Goal: Navigation & Orientation: Find specific page/section

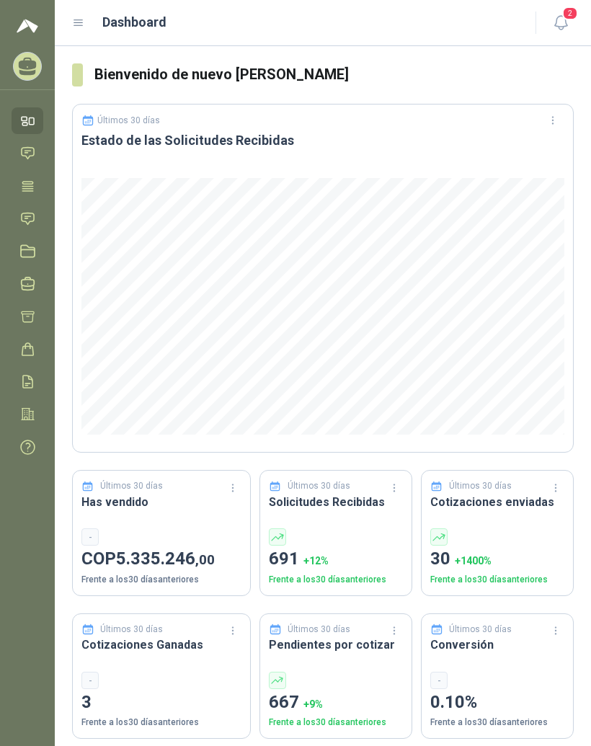
click at [77, 27] on icon at bounding box center [78, 23] width 13 height 13
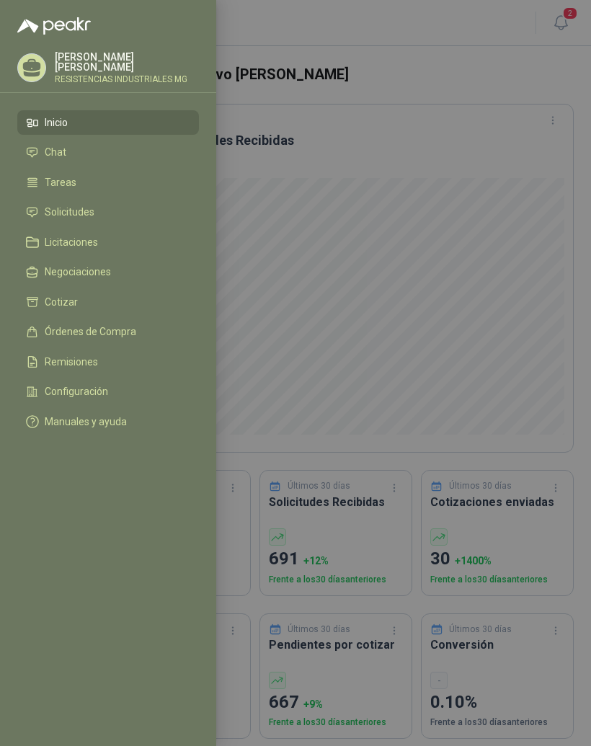
click at [97, 212] on li "Solicitudes" at bounding box center [108, 212] width 164 height 13
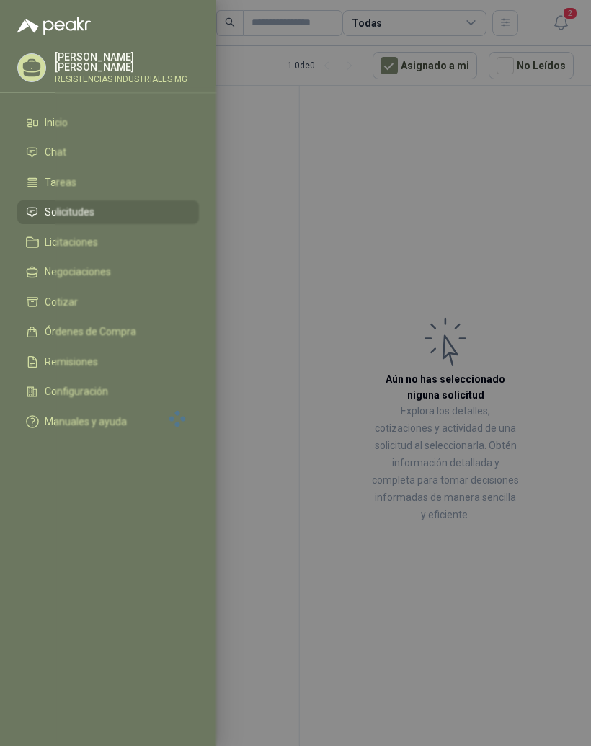
click at [510, 231] on div at bounding box center [295, 373] width 591 height 746
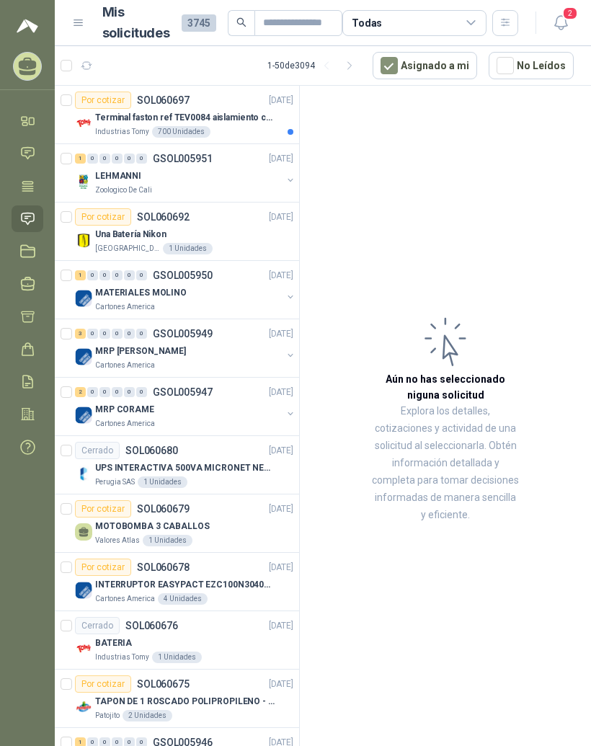
click at [226, 113] on p "Terminal faston ref TEV0084 aislamiento completo" at bounding box center [184, 118] width 179 height 14
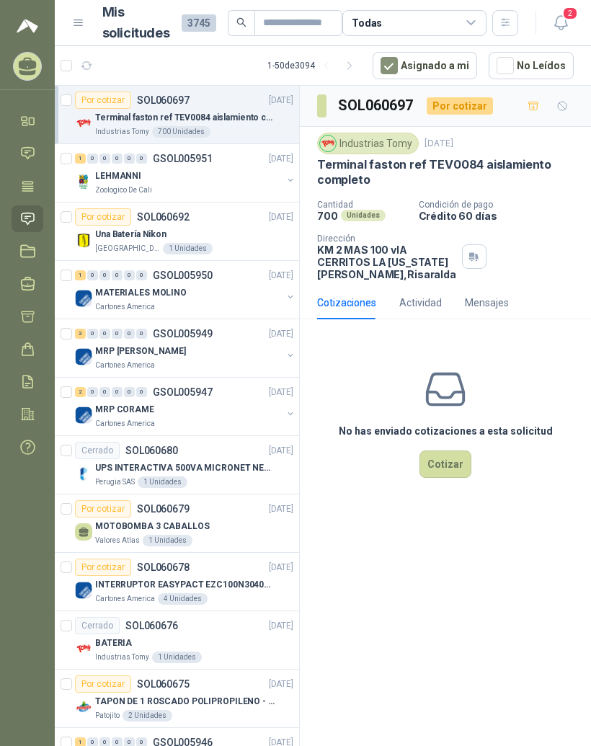
click at [246, 179] on div "LEHMANNI" at bounding box center [188, 175] width 187 height 17
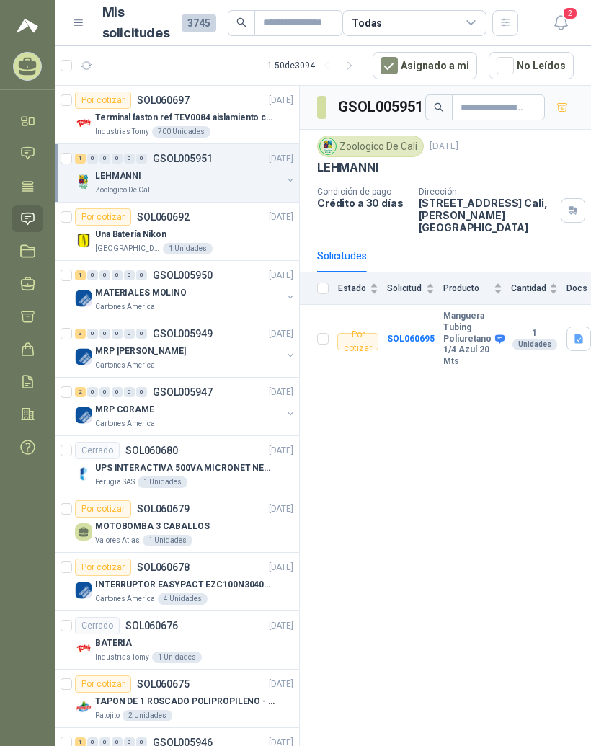
click at [251, 225] on div "Por cotizar SOL060692 [DATE]" at bounding box center [184, 216] width 218 height 17
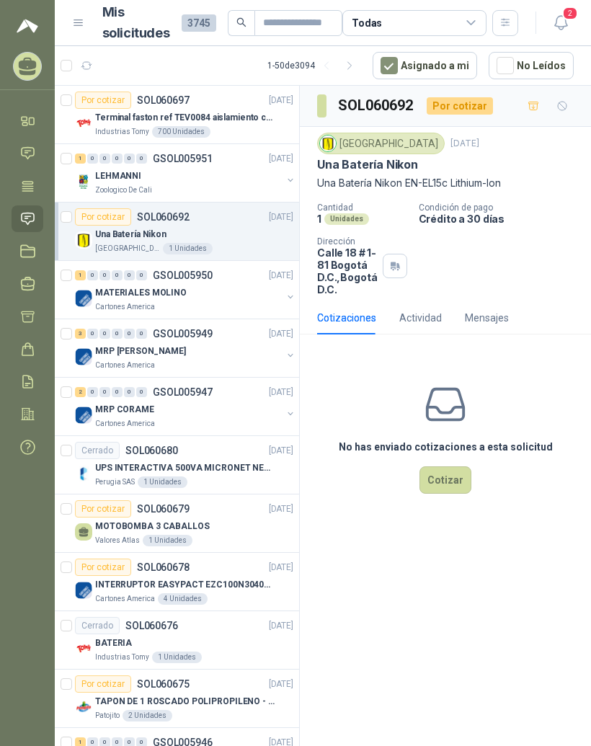
click at [257, 285] on div "MATERIALES MOLINO" at bounding box center [188, 292] width 187 height 17
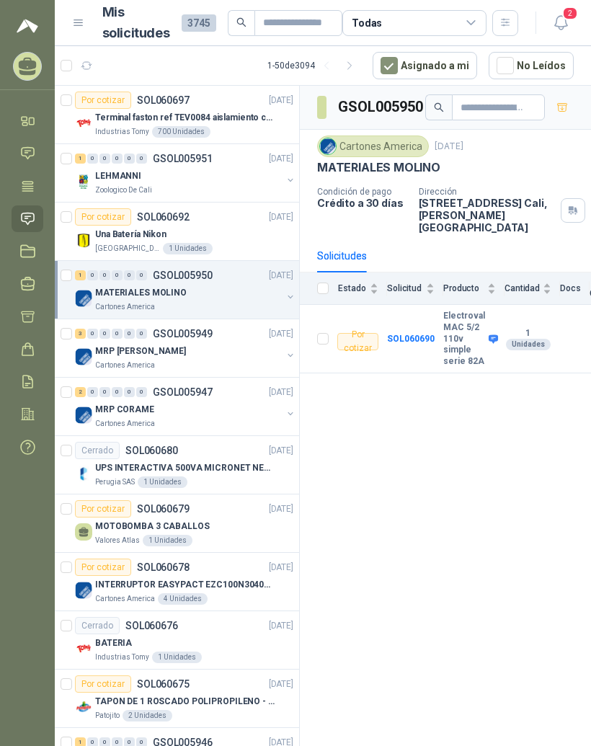
click at [266, 347] on div "MRP [PERSON_NAME]" at bounding box center [188, 350] width 187 height 17
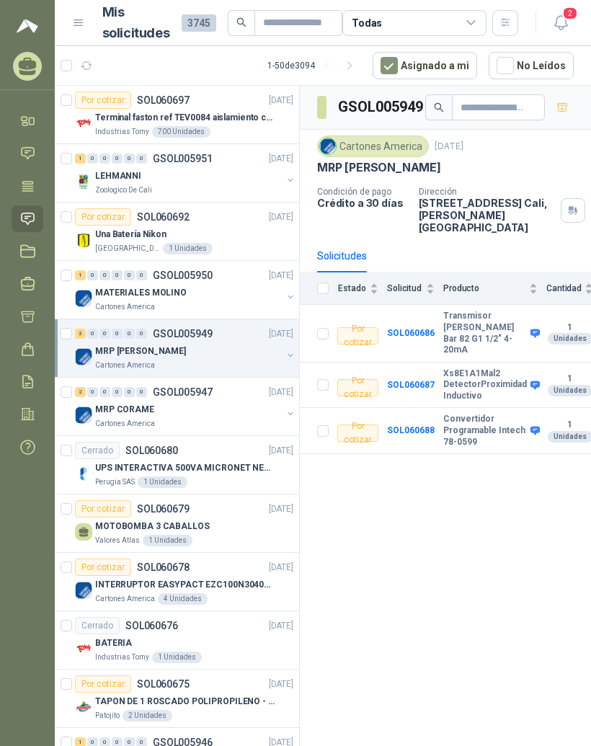
click at [231, 595] on div "Cartones America 4 Unidades" at bounding box center [194, 599] width 198 height 12
